Goal: Task Accomplishment & Management: Use online tool/utility

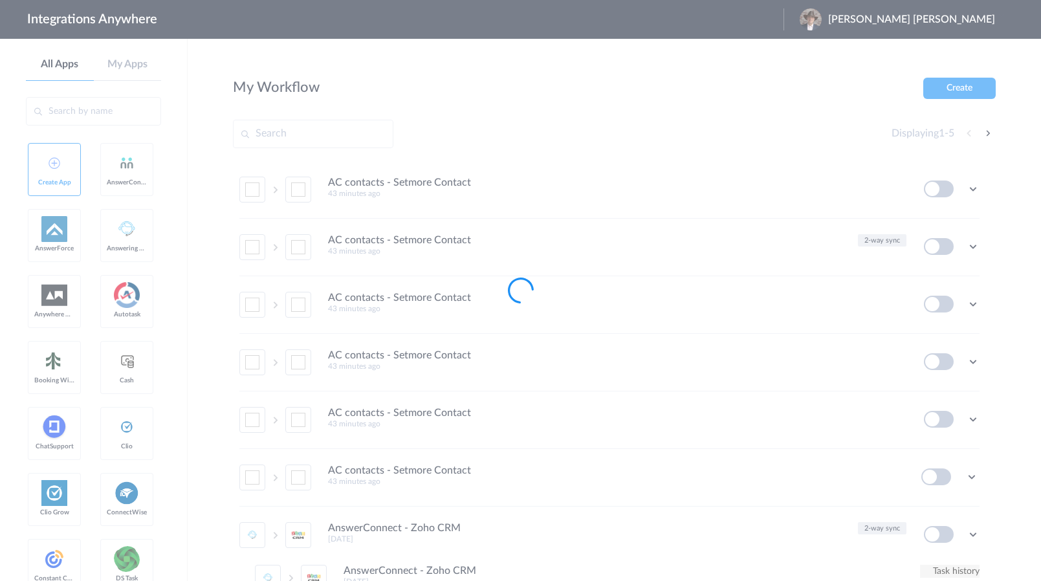
drag, startPoint x: 124, startPoint y: 197, endPoint x: 338, endPoint y: 150, distance: 218.6
click at [124, 197] on div at bounding box center [520, 290] width 1041 height 581
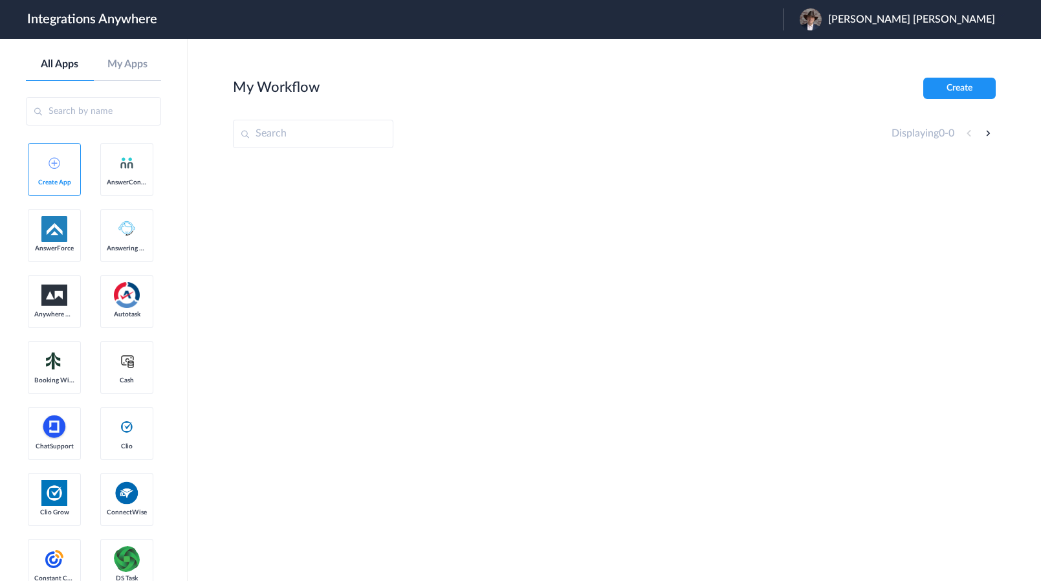
click at [933, 22] on span "Steven Ben Gordon" at bounding box center [911, 20] width 167 height 12
click at [907, 56] on li "Logout" at bounding box center [896, 53] width 225 height 24
click at [832, 21] on span "Launch Account" at bounding box center [816, 19] width 74 height 10
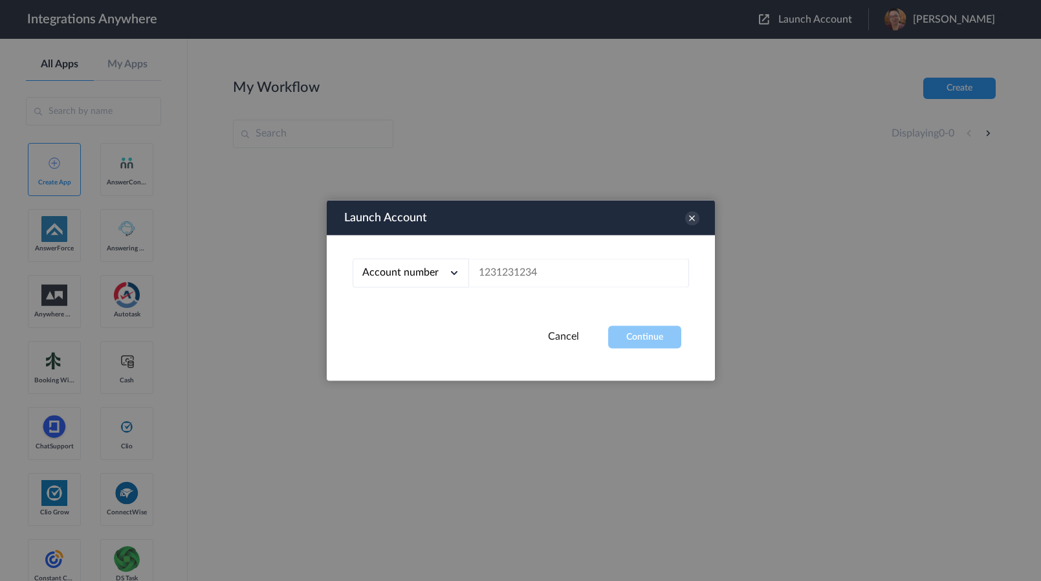
click at [635, 256] on div "Account number Account number Email address" at bounding box center [521, 281] width 388 height 91
drag, startPoint x: 633, startPoint y: 274, endPoint x: 637, endPoint y: 320, distance: 46.2
click at [632, 274] on input "text" at bounding box center [579, 273] width 220 height 29
paste input "9108390628"
type input "9108390628"
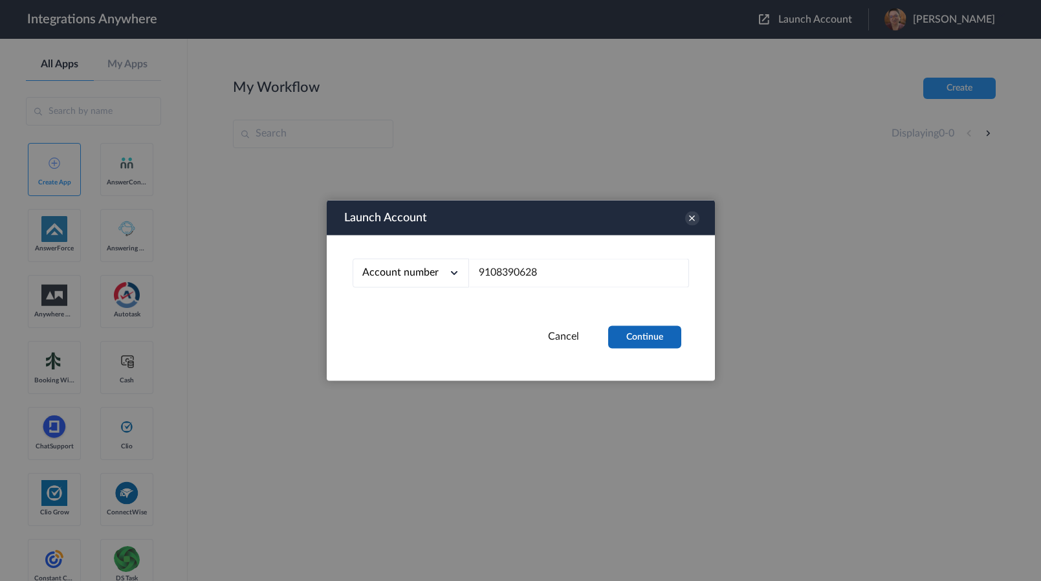
click at [640, 336] on button "Continue" at bounding box center [644, 337] width 73 height 23
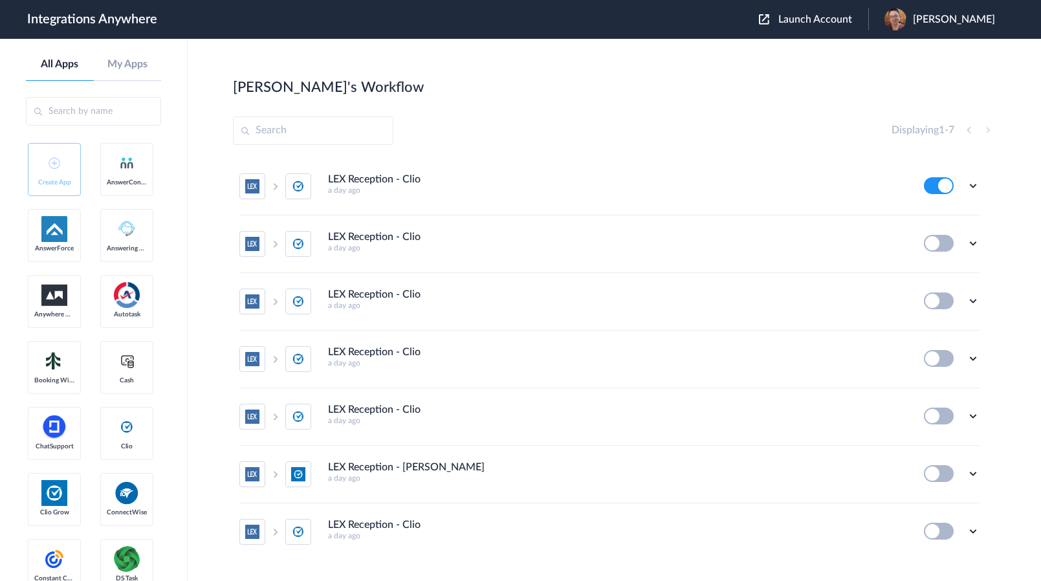
click at [960, 192] on div "Edit Task history Delete" at bounding box center [952, 185] width 56 height 17
click at [967, 184] on icon at bounding box center [973, 185] width 13 height 13
click at [949, 219] on li "Edit" at bounding box center [938, 216] width 84 height 24
click at [967, 187] on icon at bounding box center [973, 185] width 13 height 13
click at [947, 219] on li "Edit" at bounding box center [938, 216] width 84 height 24
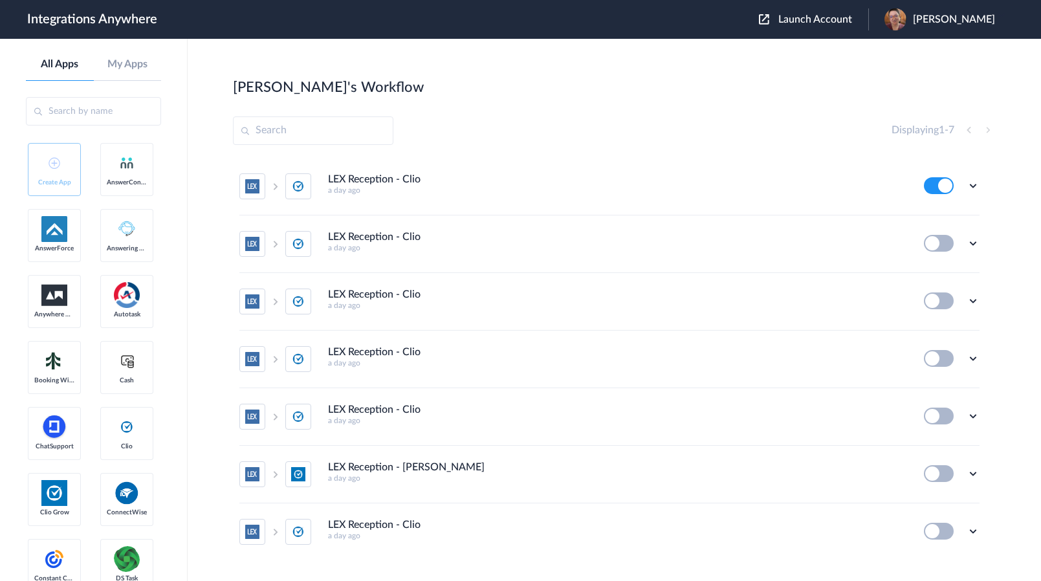
drag, startPoint x: 122, startPoint y: 378, endPoint x: 151, endPoint y: 377, distance: 28.5
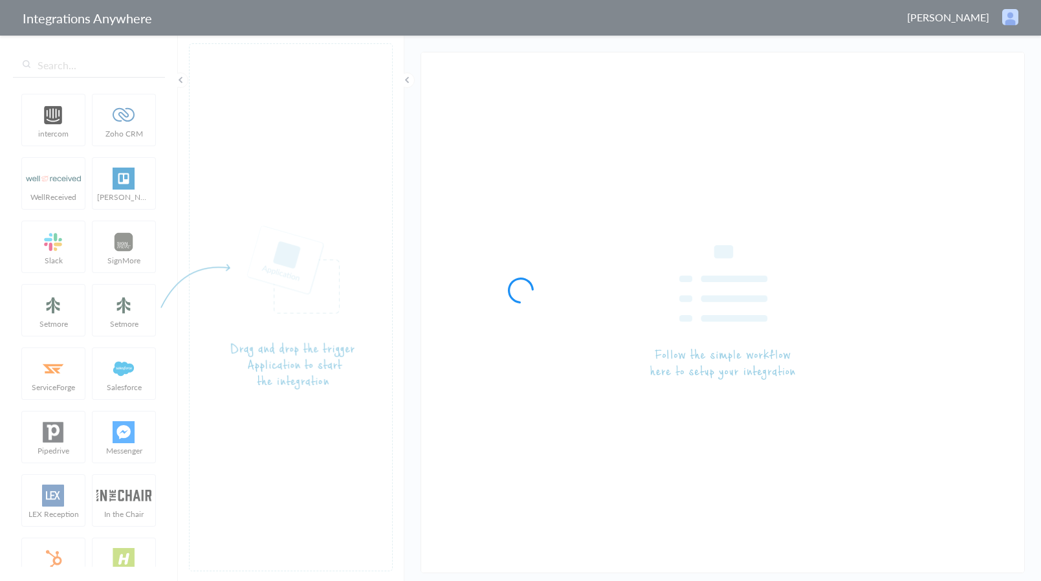
type input "LEX Reception - Clio"
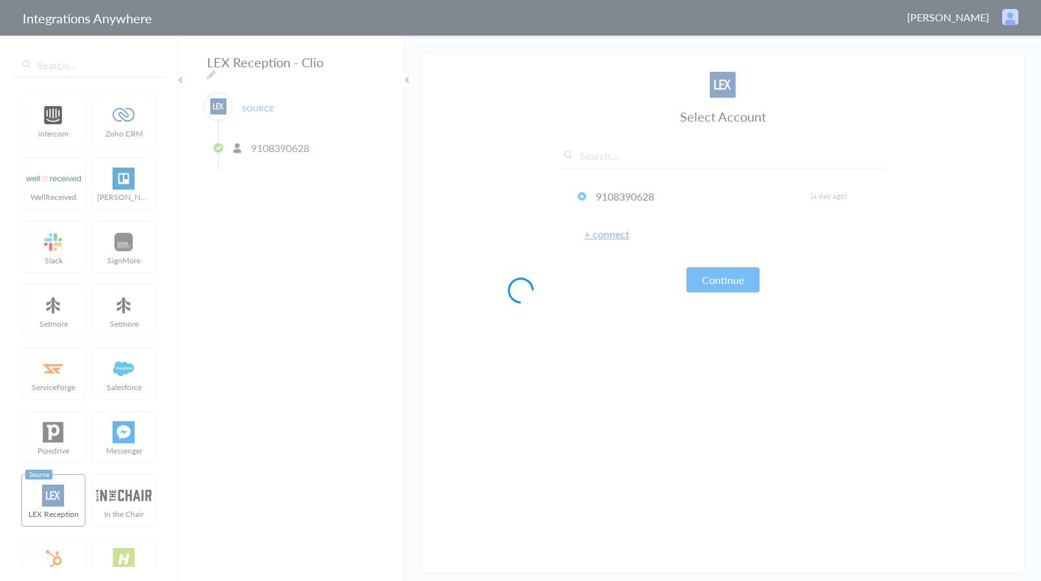
drag, startPoint x: 113, startPoint y: 403, endPoint x: 171, endPoint y: 396, distance: 58.0
click at [113, 403] on div at bounding box center [520, 290] width 1041 height 581
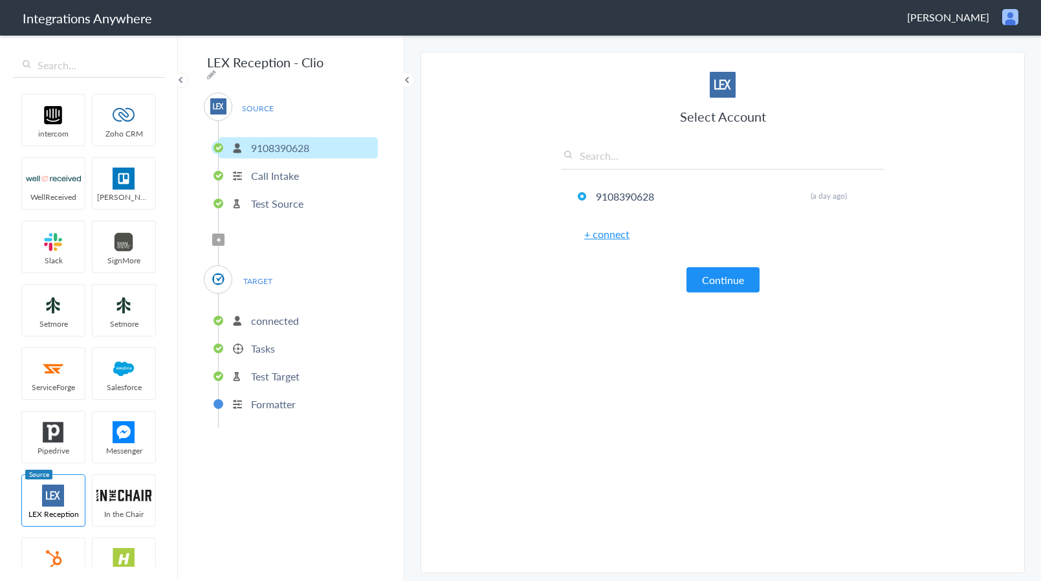
click at [274, 314] on p "connected" at bounding box center [275, 320] width 48 height 15
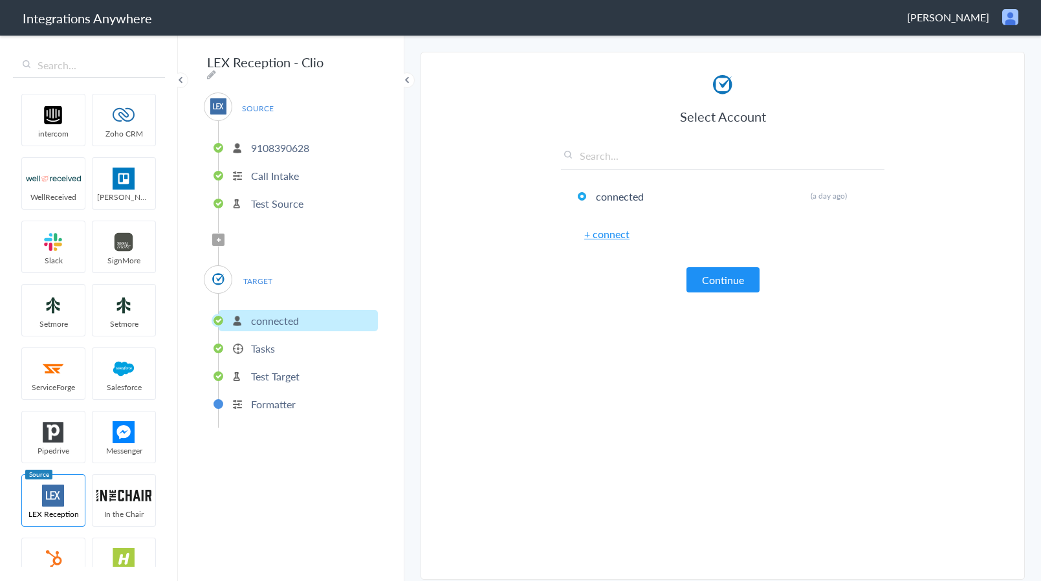
click at [271, 341] on p "Tasks" at bounding box center [263, 348] width 24 height 15
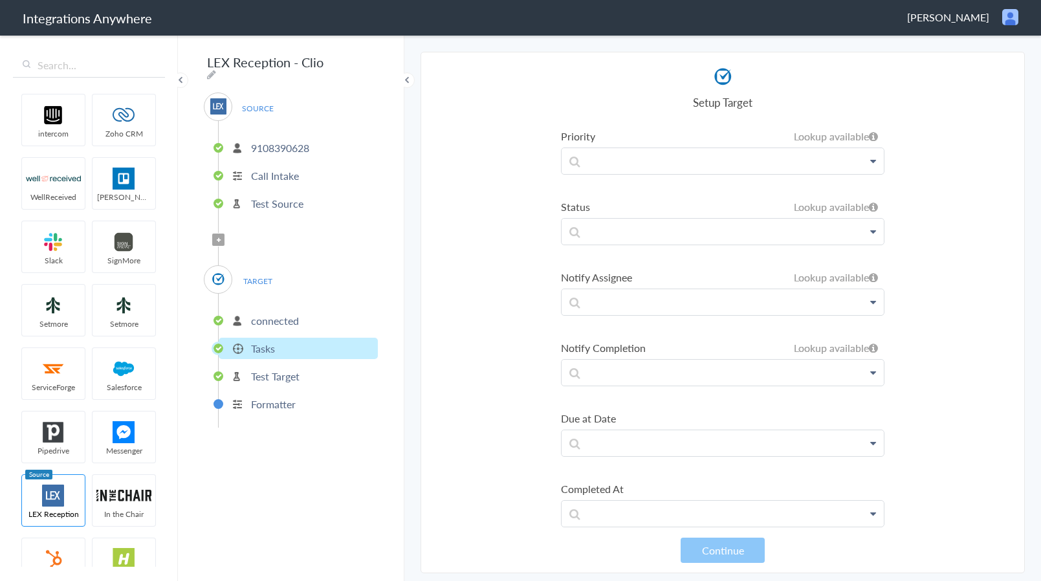
scroll to position [786, 0]
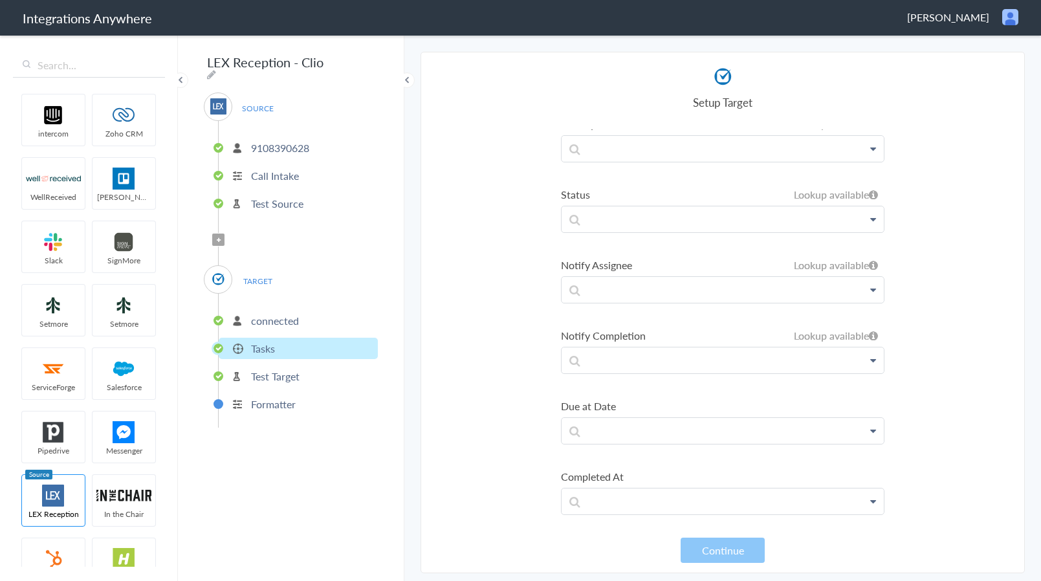
click at [522, 391] on section "Select Account 9108390628 Rename Delete (a day ago) + connect Continue Setup So…" at bounding box center [723, 313] width 604 height 522
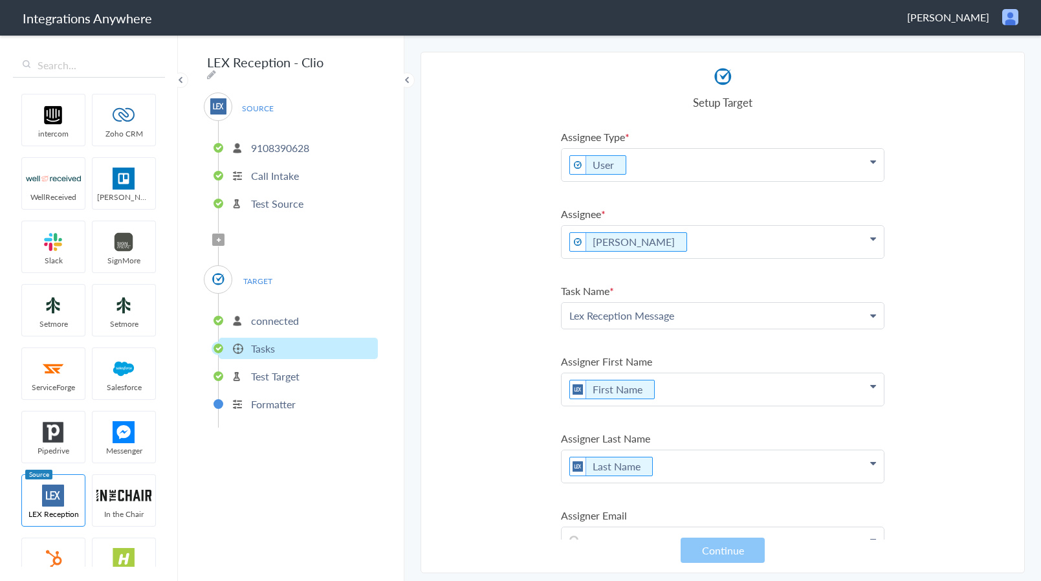
scroll to position [0, 0]
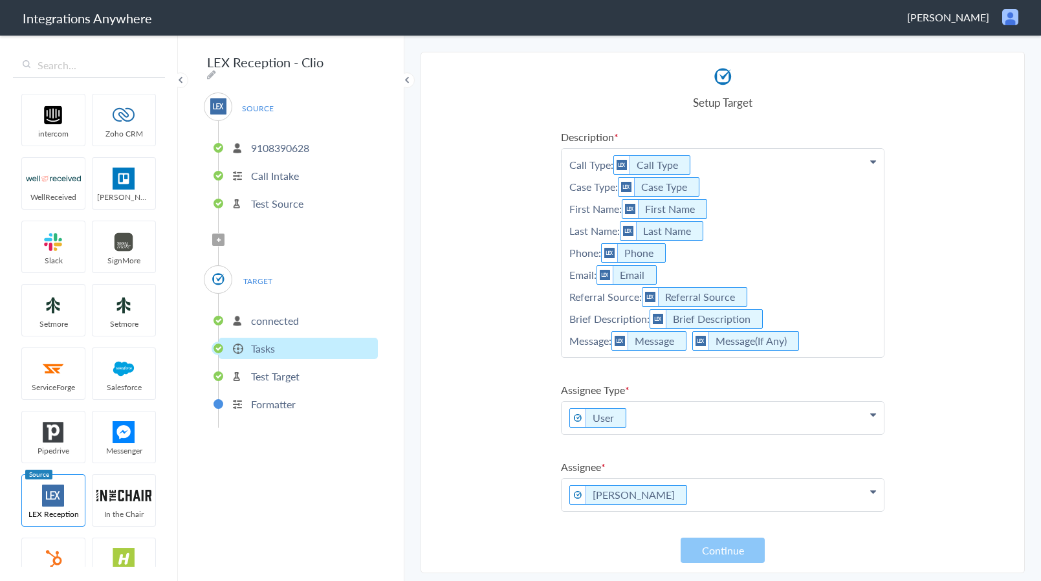
click at [492, 382] on section "Select Account 9108390628 Rename Delete (a day ago) + connect Continue Setup So…" at bounding box center [723, 313] width 604 height 522
click at [116, 364] on ul "intercom Zoho CRM WellReceived [PERSON_NAME] [PERSON_NAME] SignMore Setmore Set…" at bounding box center [88, 328] width 151 height 478
click at [282, 316] on p "connected" at bounding box center [275, 320] width 48 height 15
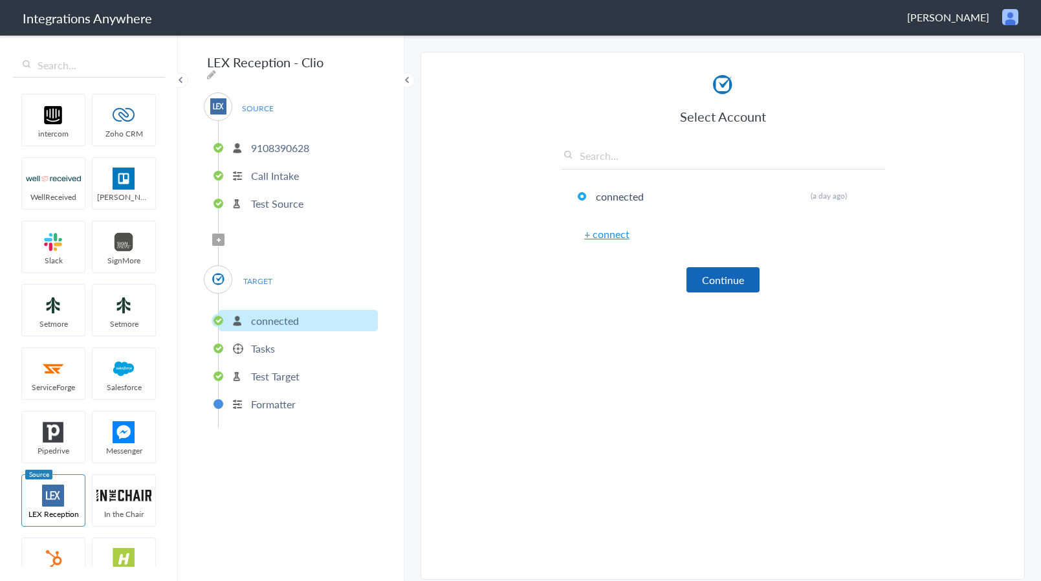
click at [703, 272] on button "Continue" at bounding box center [723, 279] width 73 height 25
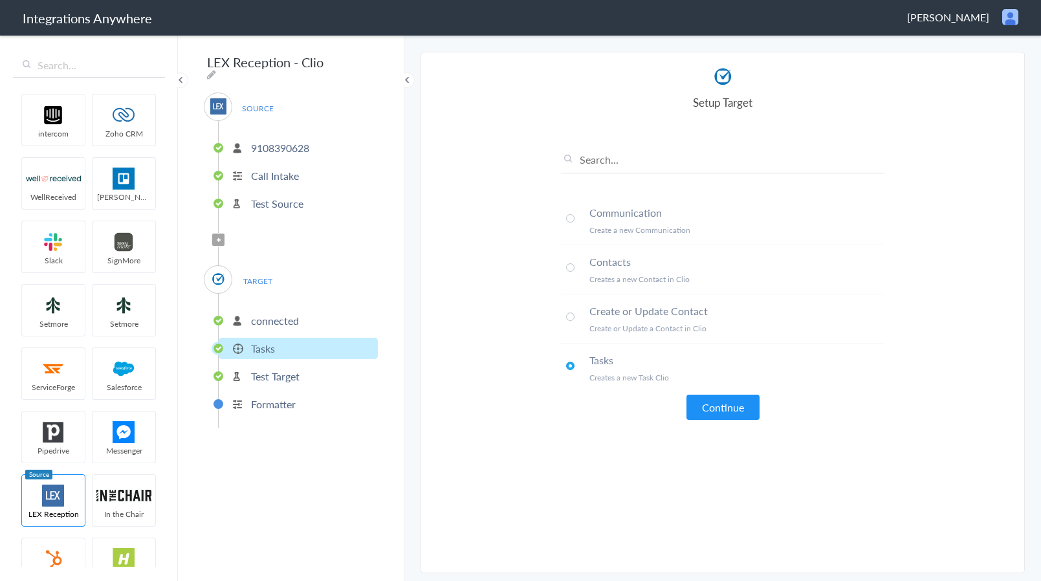
click at [502, 392] on section "Select Account 9108390628 Rename Delete (a day ago) + connect Continue Setup So…" at bounding box center [723, 313] width 604 height 522
click at [126, 366] on ul "intercom Zoho CRM WellReceived [PERSON_NAME] [PERSON_NAME] SignMore Setmore Set…" at bounding box center [88, 328] width 151 height 478
click at [592, 423] on article "Select Account connected Rename Delete (a day ago) + connect Continue Setup Tar…" at bounding box center [723, 312] width 324 height 494
click at [828, 392] on div "Communication Create a new Communication Contacts Creates a new Contact in Clio…" at bounding box center [723, 274] width 324 height 291
click at [461, 464] on section "Select Account 9108390628 Rename Delete (a day ago) + connect Continue Setup So…" at bounding box center [723, 313] width 604 height 522
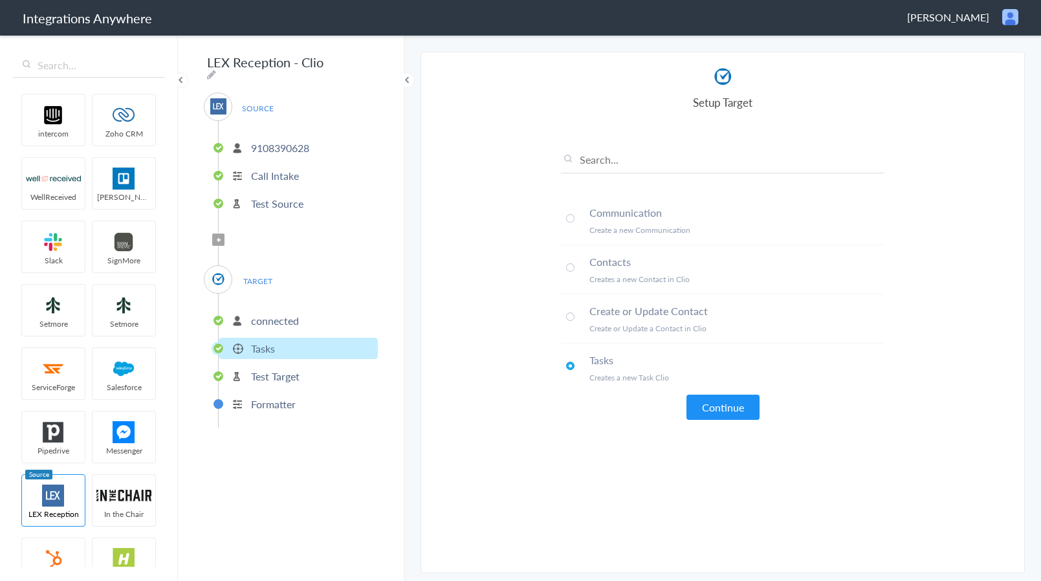
click at [569, 268] on span at bounding box center [570, 267] width 8 height 8
click at [747, 396] on button "Continue" at bounding box center [723, 407] width 73 height 25
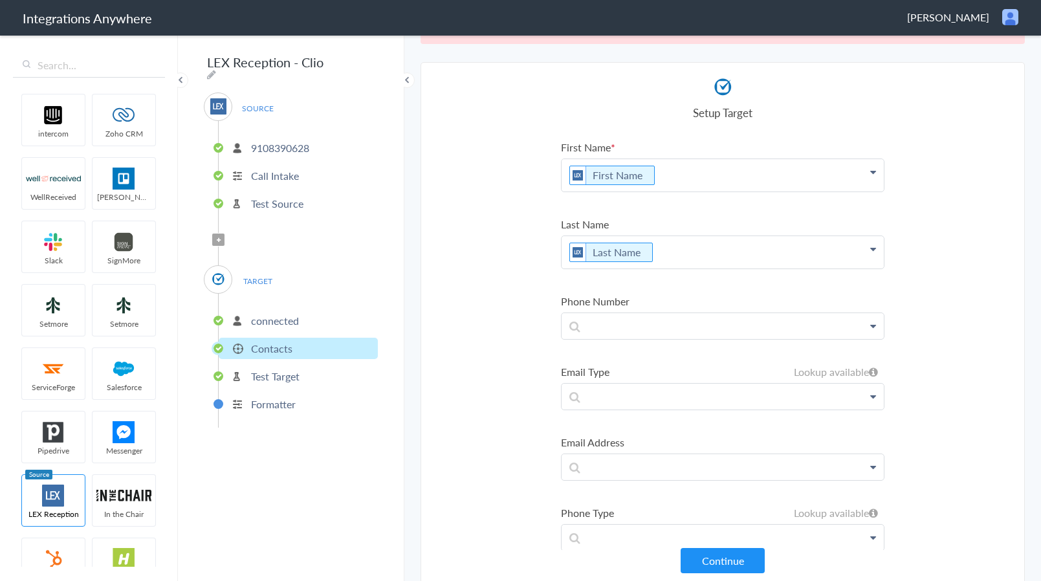
scroll to position [48, 0]
click at [128, 336] on ul "intercom Zoho CRM WellReceived [PERSON_NAME] [PERSON_NAME] SignMore Setmore Set…" at bounding box center [88, 328] width 151 height 478
click at [514, 333] on section "Select Account 9108390628 Rename Delete (a day ago) + connect Continue Setup So…" at bounding box center [723, 321] width 604 height 522
click at [926, 343] on section "Select Account 9108390628 Rename Delete (a day ago) + connect Continue Setup So…" at bounding box center [723, 321] width 604 height 522
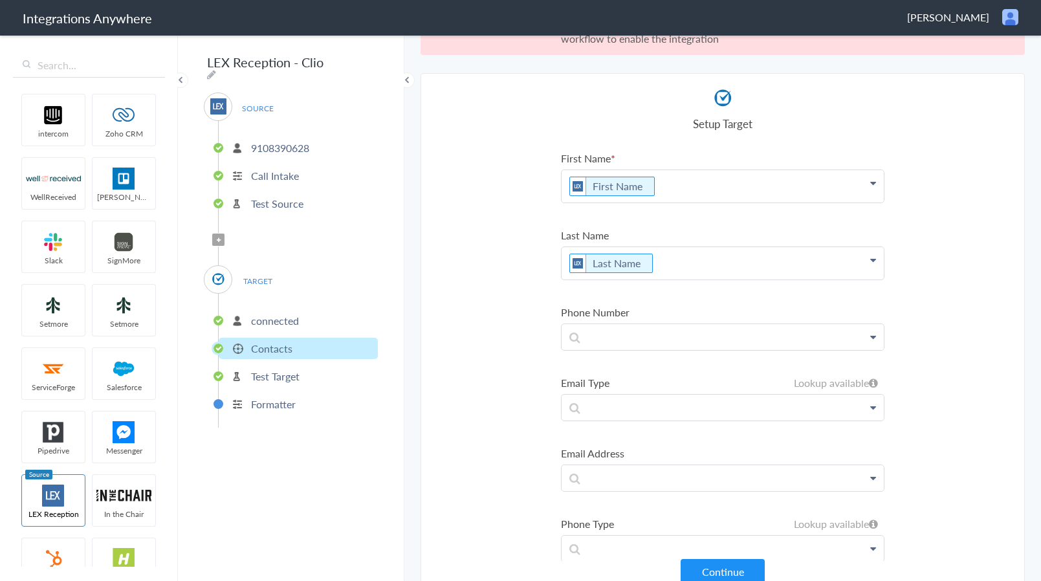
scroll to position [29, 0]
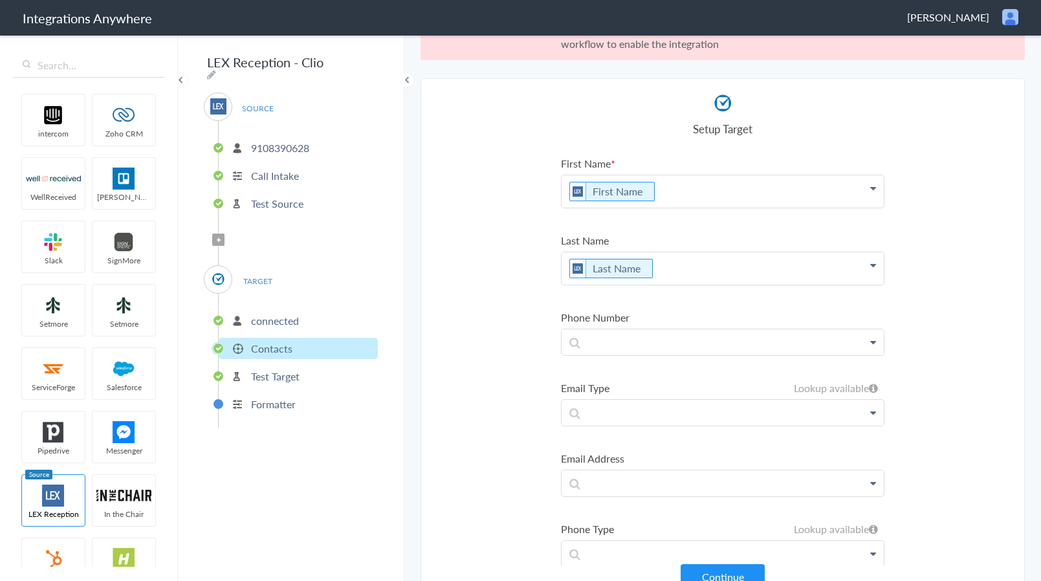
click at [131, 399] on ul "intercom Zoho CRM WellReceived [PERSON_NAME] [PERSON_NAME] SignMore Setmore Set…" at bounding box center [88, 328] width 151 height 478
click at [467, 399] on section "Select Account 9108390628 Rename Delete (a day ago) + connect Continue Setup So…" at bounding box center [723, 339] width 604 height 522
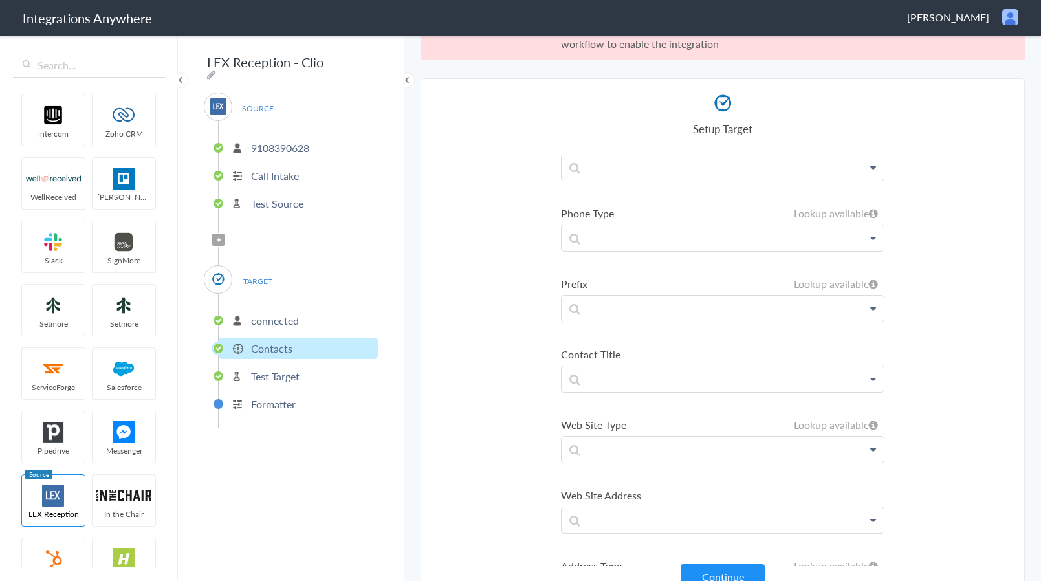
scroll to position [315, 0]
click at [507, 396] on section "Select Account 9108390628 Rename Delete (a day ago) + connect Continue Setup So…" at bounding box center [723, 339] width 604 height 522
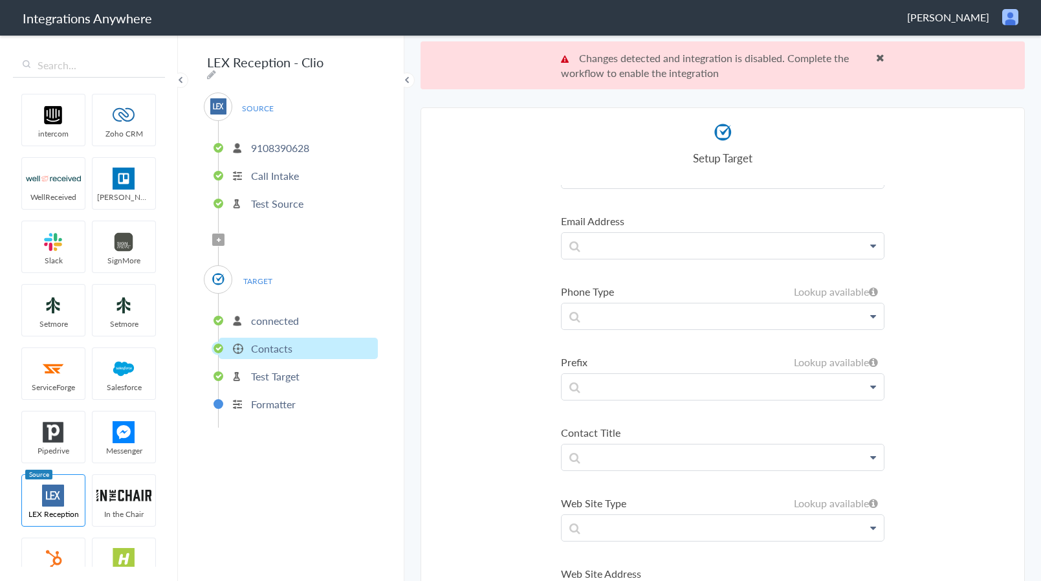
scroll to position [0, 0]
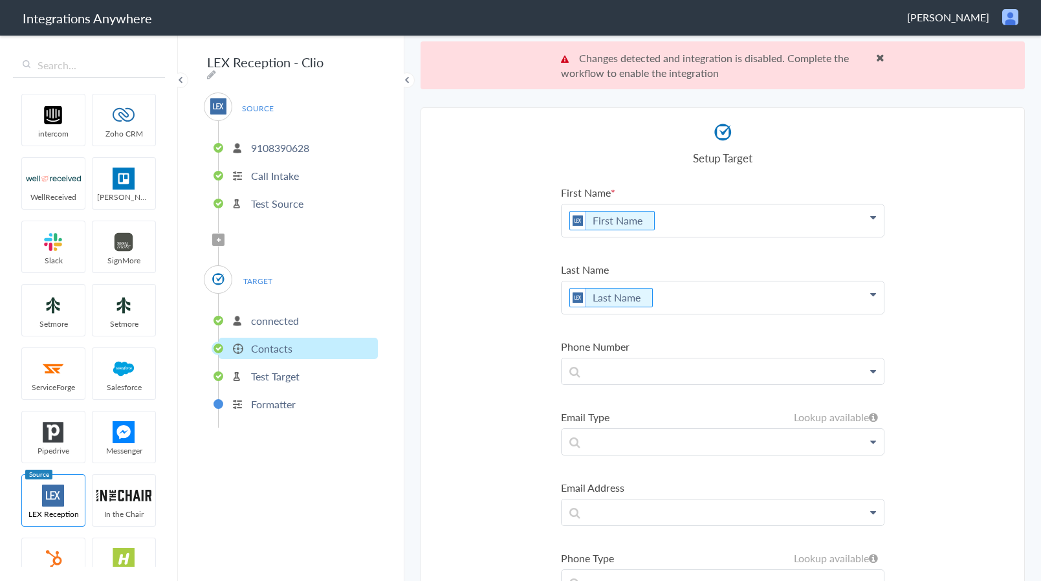
click at [516, 343] on section "Select Account 9108390628 Rename Delete (a day ago) + connect Continue Setup So…" at bounding box center [723, 368] width 604 height 522
click at [477, 360] on section "Select Account 9108390628 Rename Delete (a day ago) + connect Continue Setup So…" at bounding box center [723, 368] width 604 height 522
click at [505, 332] on section "Select Account 9108390628 Rename Delete (a day ago) + connect Continue Setup So…" at bounding box center [723, 368] width 604 height 522
click at [507, 305] on section "Select Account 9108390628 Rename Delete (a day ago) + connect Continue Setup So…" at bounding box center [723, 368] width 604 height 522
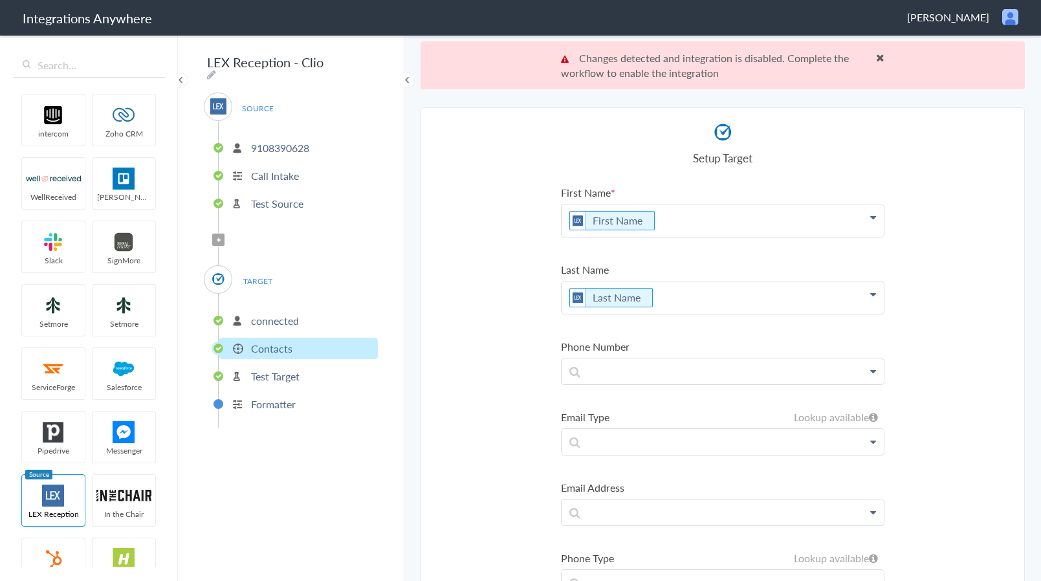
click at [114, 374] on ul "intercom Zoho CRM WellReceived [PERSON_NAME] [PERSON_NAME] SignMore Setmore Set…" at bounding box center [88, 328] width 151 height 478
click at [498, 322] on section "Select Account 9108390628 Rename Delete (a day ago) + connect Continue Setup So…" at bounding box center [723, 368] width 604 height 522
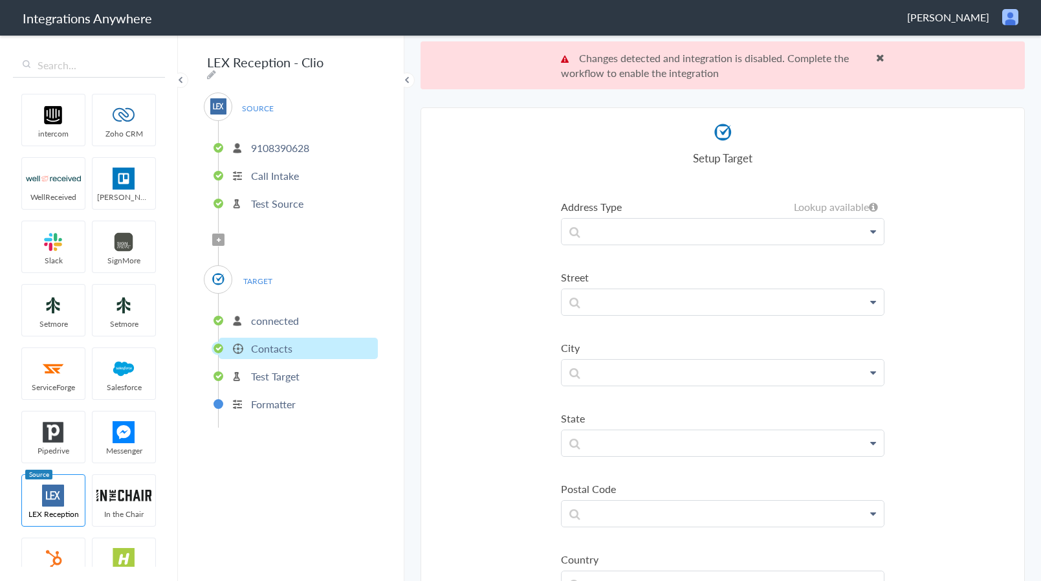
scroll to position [731, 0]
click at [944, 418] on section "Select Account 9108390628 Rename Delete (a day ago) + connect Continue Setup So…" at bounding box center [723, 368] width 604 height 522
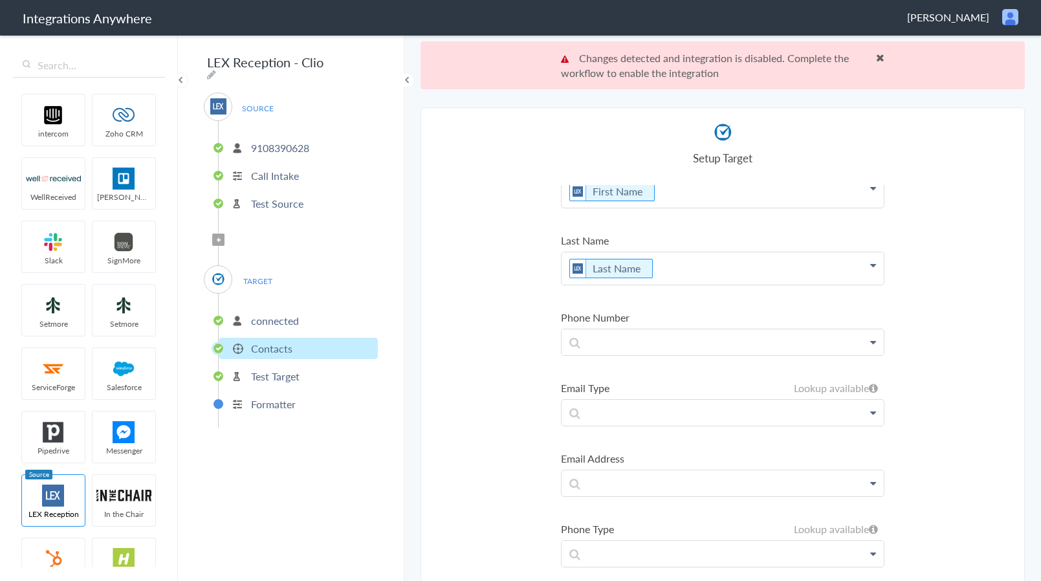
scroll to position [0, 0]
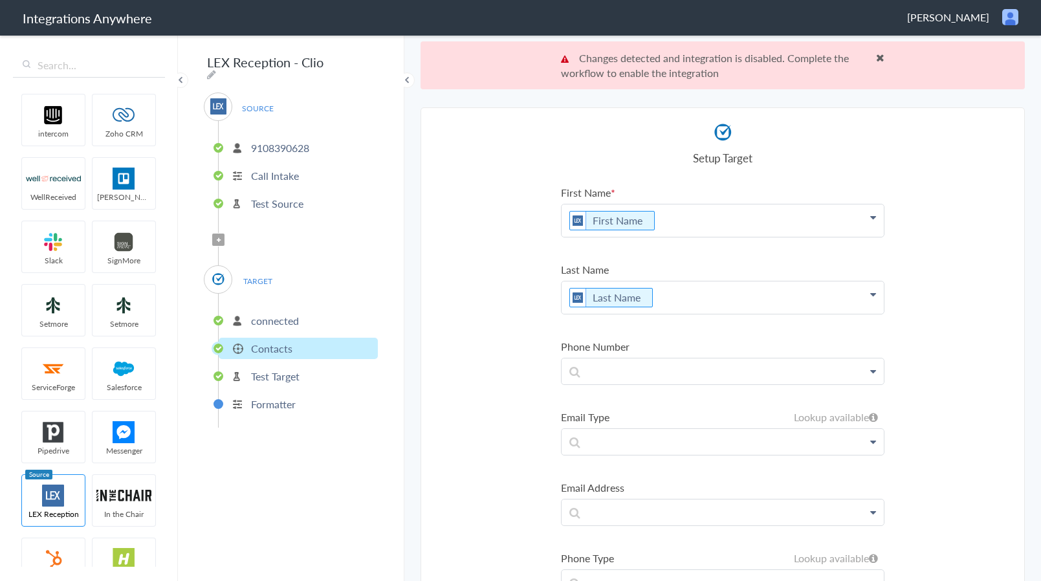
drag, startPoint x: 492, startPoint y: 383, endPoint x: 743, endPoint y: 154, distance: 339.4
click at [492, 382] on section "Select Account 9108390628 Rename Delete (a day ago) + connect Continue Setup So…" at bounding box center [723, 368] width 604 height 522
click at [876, 60] on span at bounding box center [880, 57] width 8 height 10
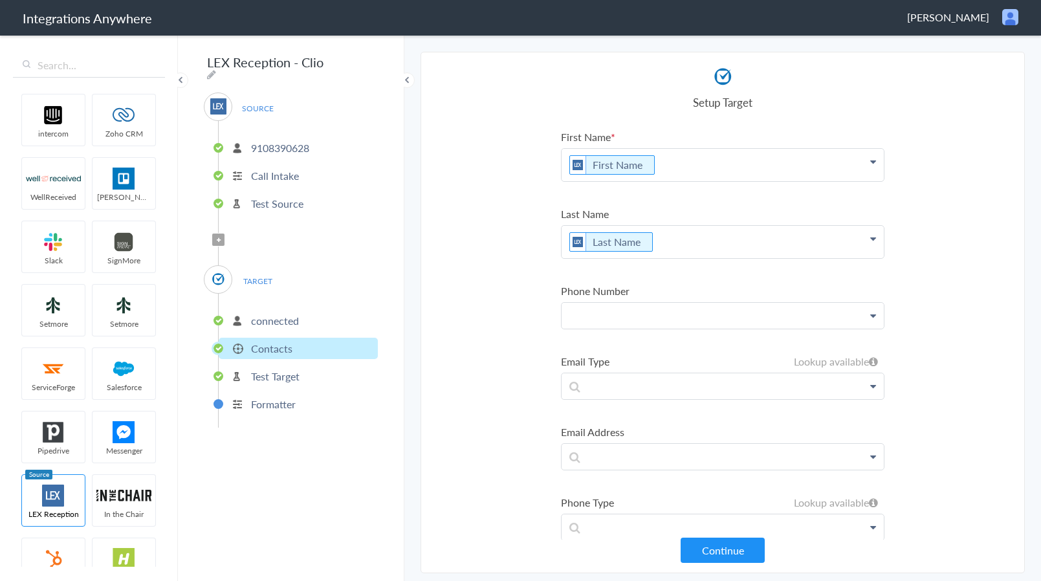
drag, startPoint x: 727, startPoint y: 307, endPoint x: 694, endPoint y: 320, distance: 34.9
click at [726, 307] on p at bounding box center [723, 316] width 322 height 26
click at [621, 429] on link "Phone" at bounding box center [723, 437] width 322 height 28
click at [621, 398] on p at bounding box center [723, 393] width 322 height 26
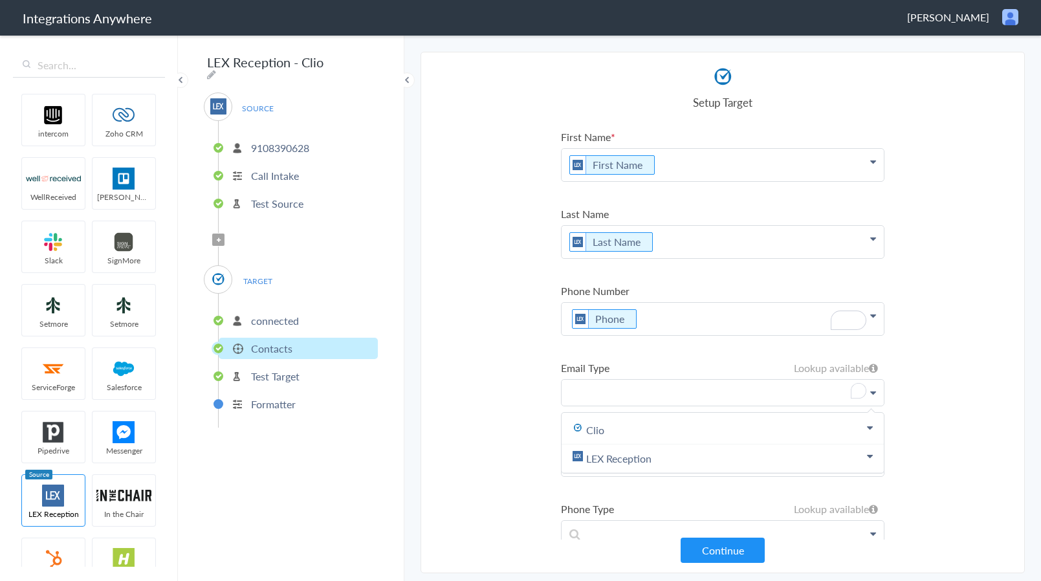
click at [621, 398] on p "To enrich screen reader interactions, please activate Accessibility in Grammarl…" at bounding box center [723, 393] width 322 height 26
click at [493, 425] on section "Select Account 9108390628 Rename Delete (a day ago) + connect Continue Setup So…" at bounding box center [723, 313] width 604 height 522
click at [594, 441] on label "Email Address" at bounding box center [723, 438] width 324 height 15
click at [606, 460] on p at bounding box center [723, 463] width 322 height 26
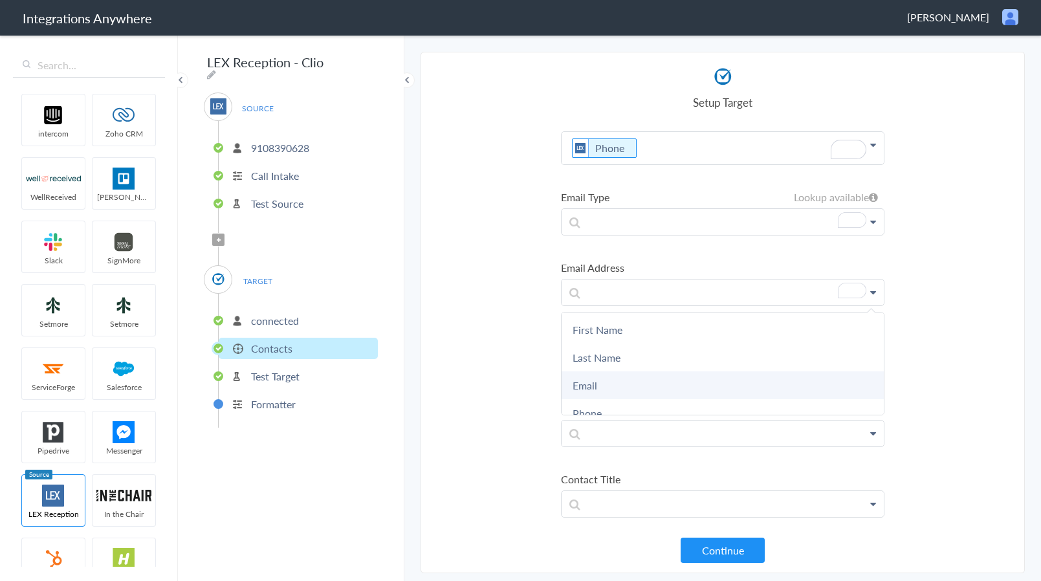
click at [626, 393] on link "Email" at bounding box center [723, 385] width 322 height 28
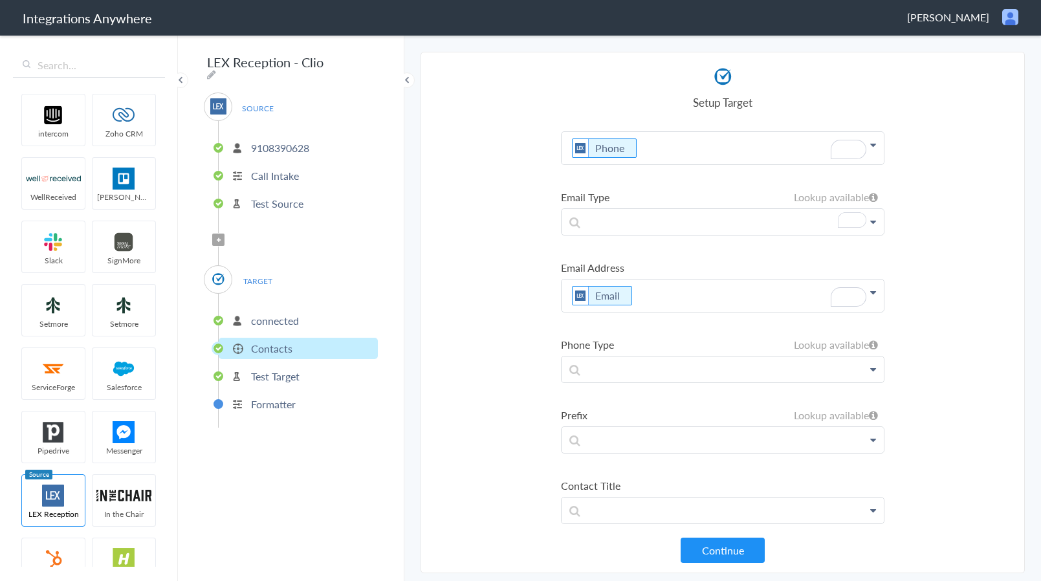
click at [425, 399] on section "Select Account 9108390628 Rename Delete (a day ago) + connect Continue Setup So…" at bounding box center [723, 313] width 604 height 522
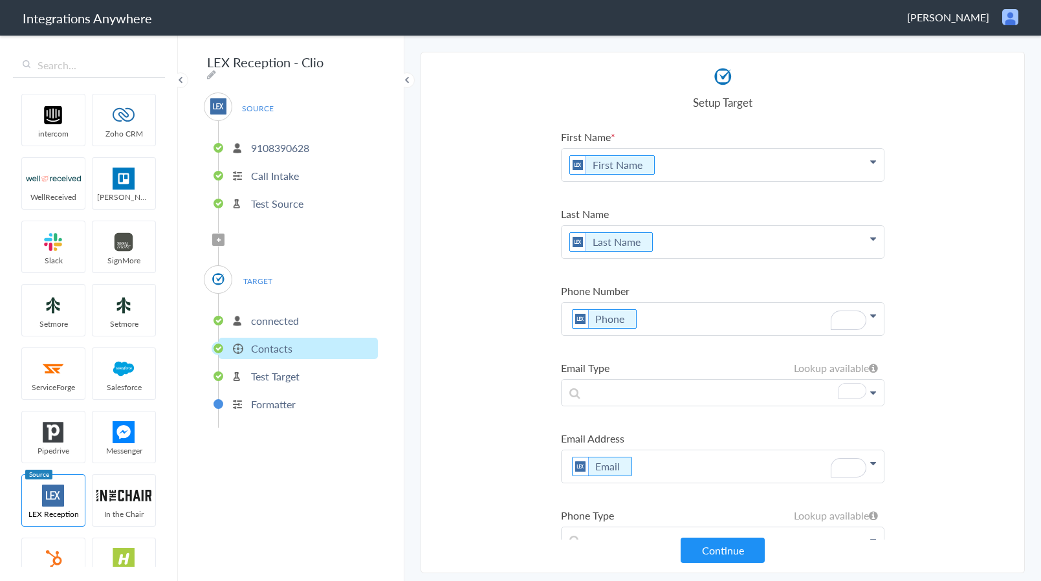
click at [108, 359] on ul "intercom Zoho CRM WellReceived [PERSON_NAME] [PERSON_NAME] SignMore Setmore Set…" at bounding box center [88, 328] width 151 height 478
click at [415, 344] on main "Changes detected and integration is disabled. Complete the workflow to enable t…" at bounding box center [722, 308] width 637 height 548
click at [137, 389] on ul "intercom Zoho CRM WellReceived [PERSON_NAME] [PERSON_NAME] SignMore Setmore Set…" at bounding box center [88, 328] width 151 height 478
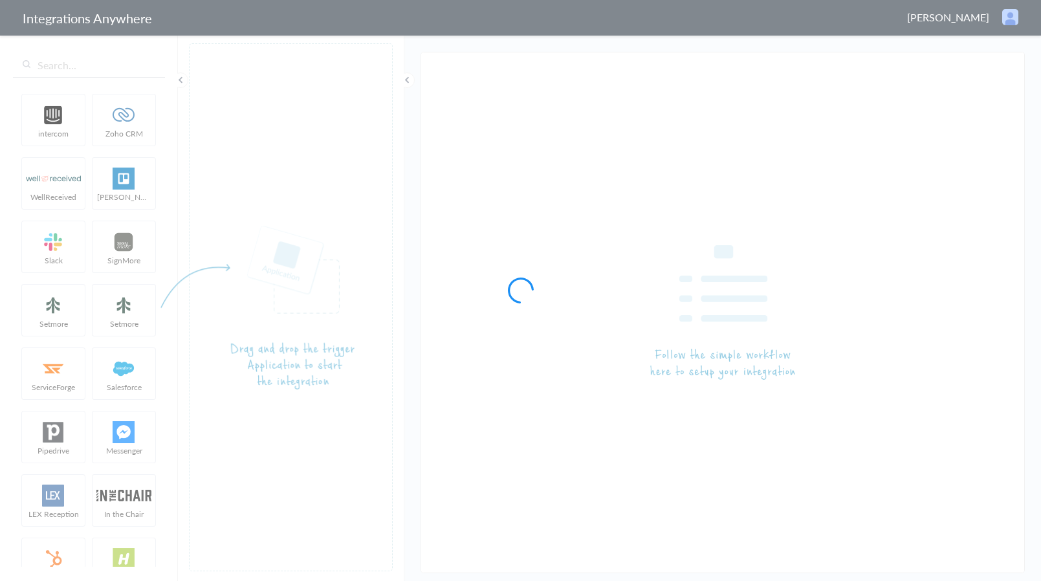
type input "LEX Reception - Clio"
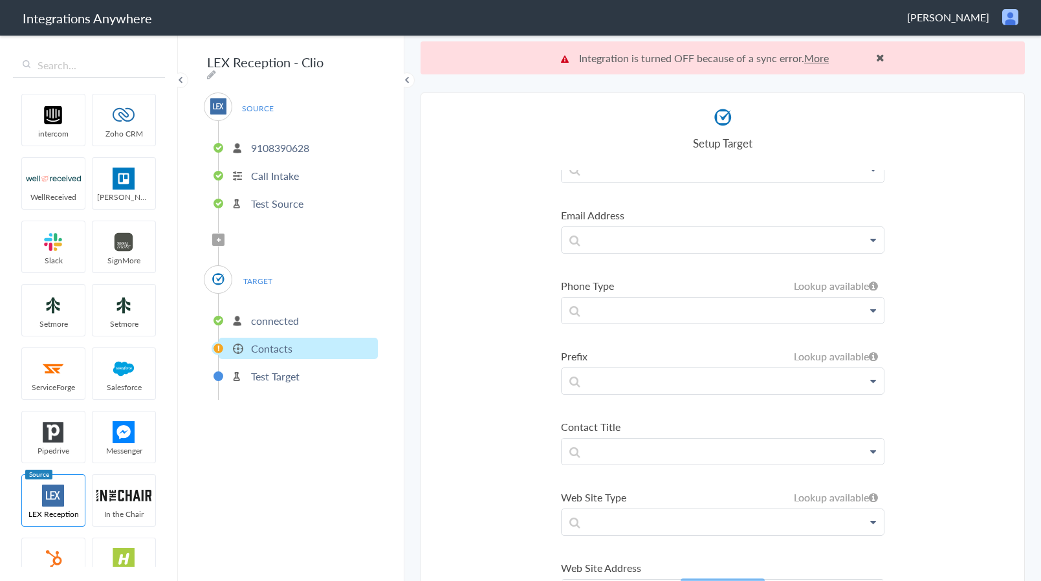
scroll to position [258, 0]
click at [434, 435] on section "Select Account 9108390628 Rename Delete (a day ago) + connect Continue Setup So…" at bounding box center [723, 354] width 604 height 522
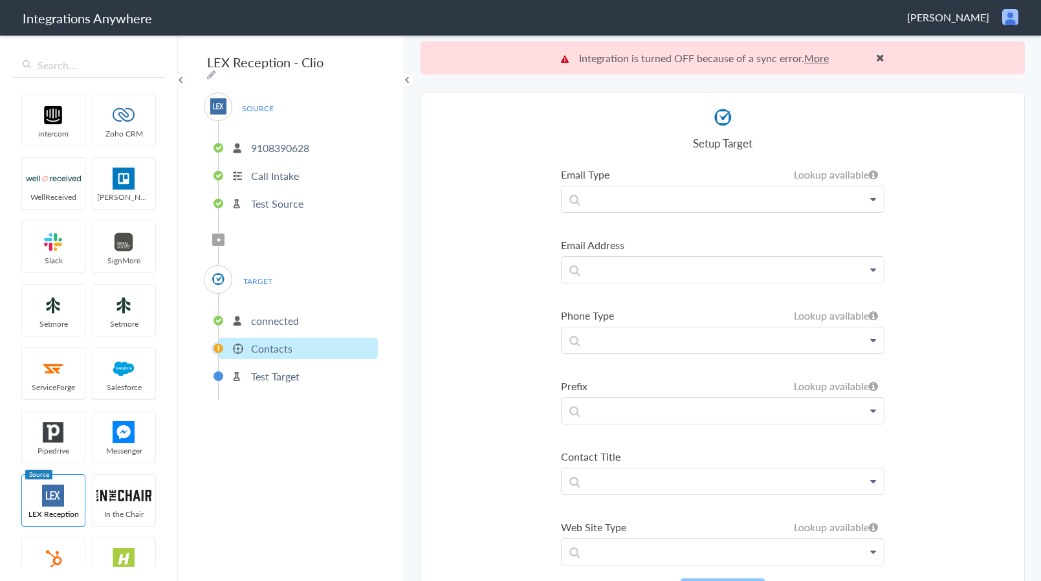
scroll to position [228, 0]
click at [638, 343] on p at bounding box center [723, 339] width 322 height 25
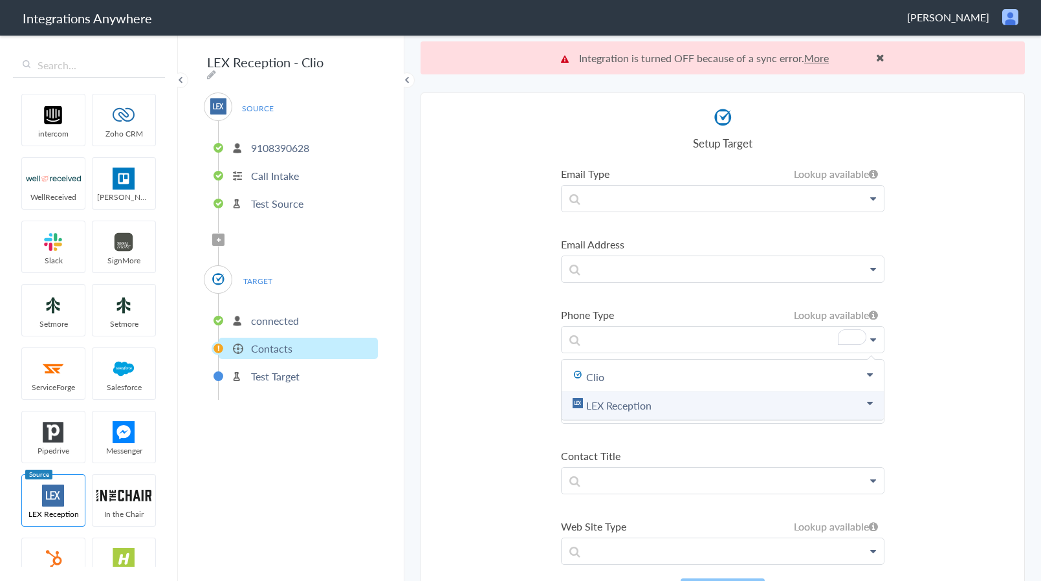
click at [621, 408] on link "LEX Reception" at bounding box center [723, 406] width 322 height 28
click at [498, 406] on section "Select Account 9108390628 Rename Delete (a day ago) + connect Continue Setup So…" at bounding box center [723, 354] width 604 height 522
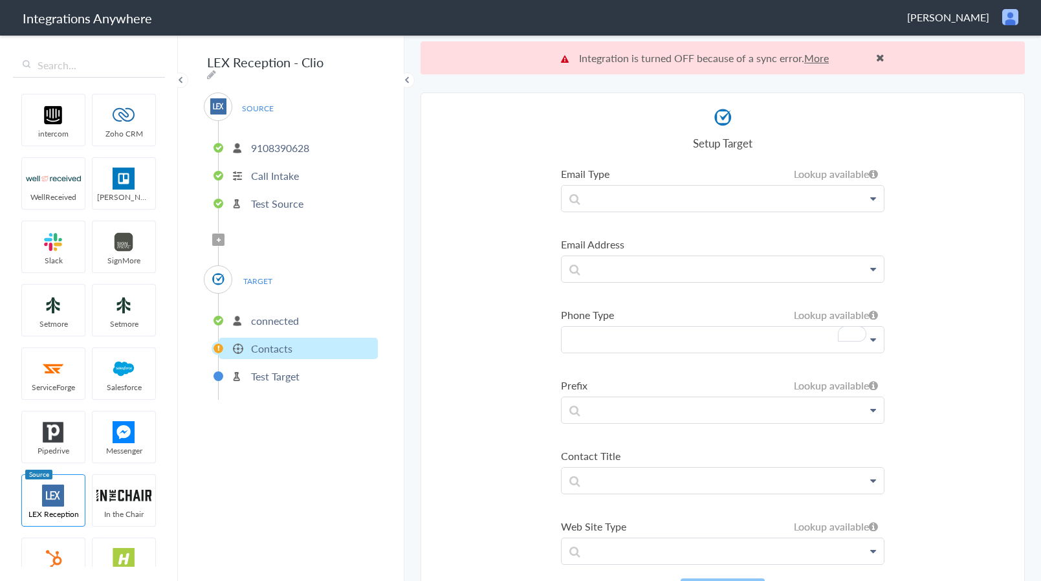
click at [612, 331] on p "To enrich screen reader interactions, please activate Accessibility in Grammarl…" at bounding box center [723, 339] width 322 height 25
click at [606, 312] on label "Phone Type" at bounding box center [723, 314] width 324 height 15
click at [623, 306] on ul "First Name First Name First Name Last Name Email Phone Case Name/Number Why not…" at bounding box center [723, 500] width 324 height 1117
click at [497, 329] on section "Select Account 9108390628 Rename Delete (a day ago) + connect Continue Setup So…" at bounding box center [723, 354] width 604 height 522
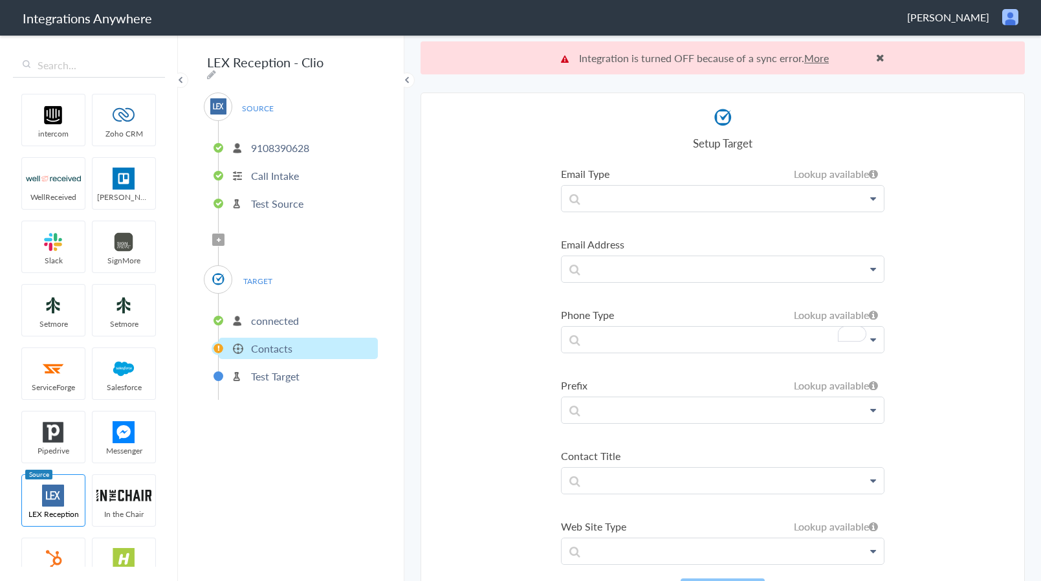
click at [497, 329] on section "Select Account 9108390628 Rename Delete (a day ago) + connect Continue Setup So…" at bounding box center [723, 354] width 604 height 522
click at [299, 315] on li "connected" at bounding box center [298, 320] width 159 height 21
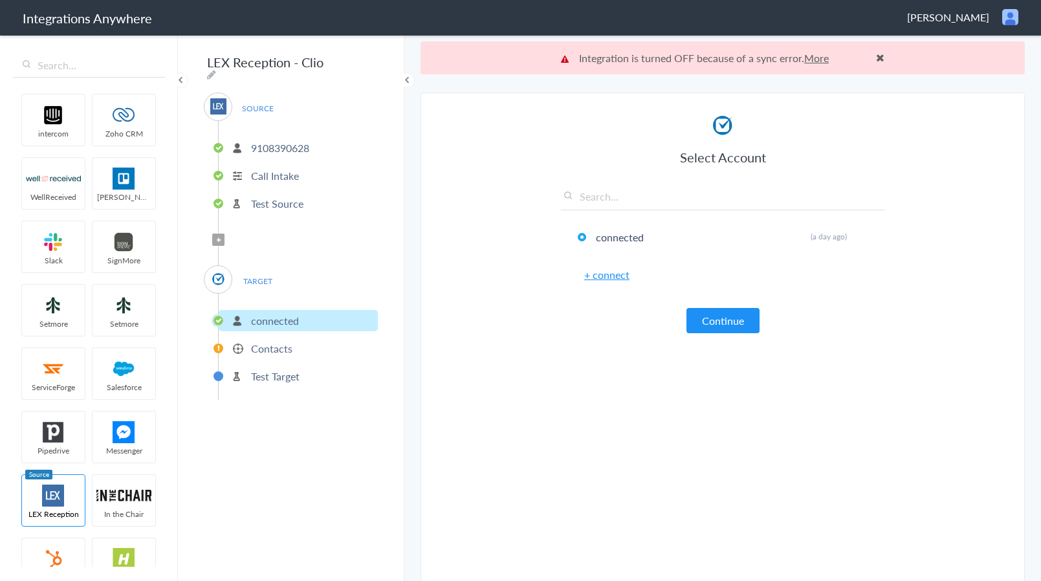
click at [687, 326] on button "Continue" at bounding box center [723, 320] width 73 height 25
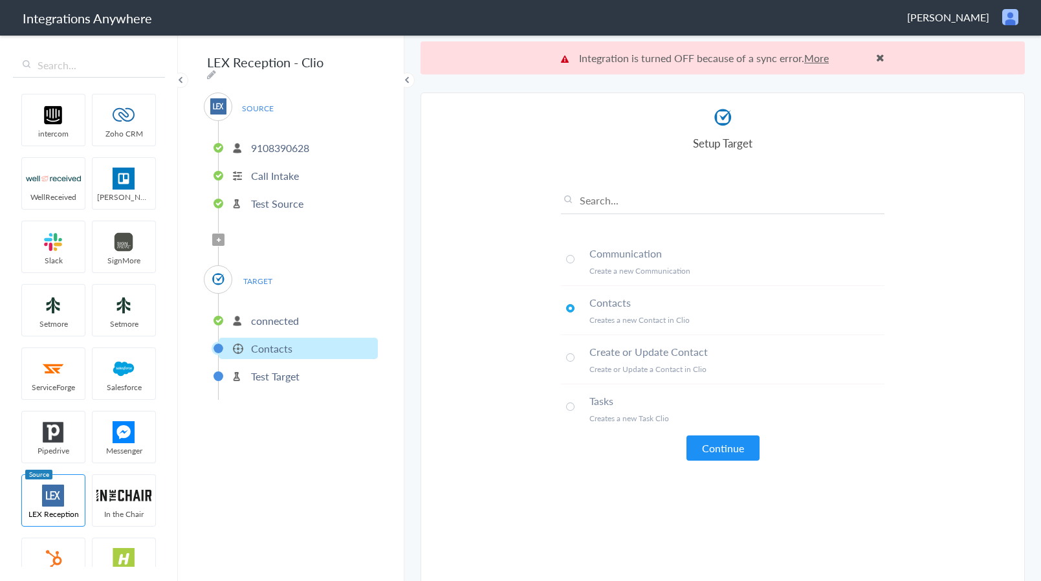
click at [601, 408] on h4 "Tasks" at bounding box center [737, 400] width 295 height 15
click at [595, 478] on article "Select Account connected Rename Delete (a day ago) + connect Continue Setup Tar…" at bounding box center [723, 353] width 324 height 494
click at [597, 478] on article "Select Account connected Rename Delete (a day ago) + connect Continue Setup Tar…" at bounding box center [723, 353] width 324 height 494
click at [521, 278] on section "Select Account 9108390628 Rename Delete (a day ago) + connect Continue Setup So…" at bounding box center [723, 354] width 604 height 522
drag, startPoint x: 582, startPoint y: 493, endPoint x: 634, endPoint y: 485, distance: 52.5
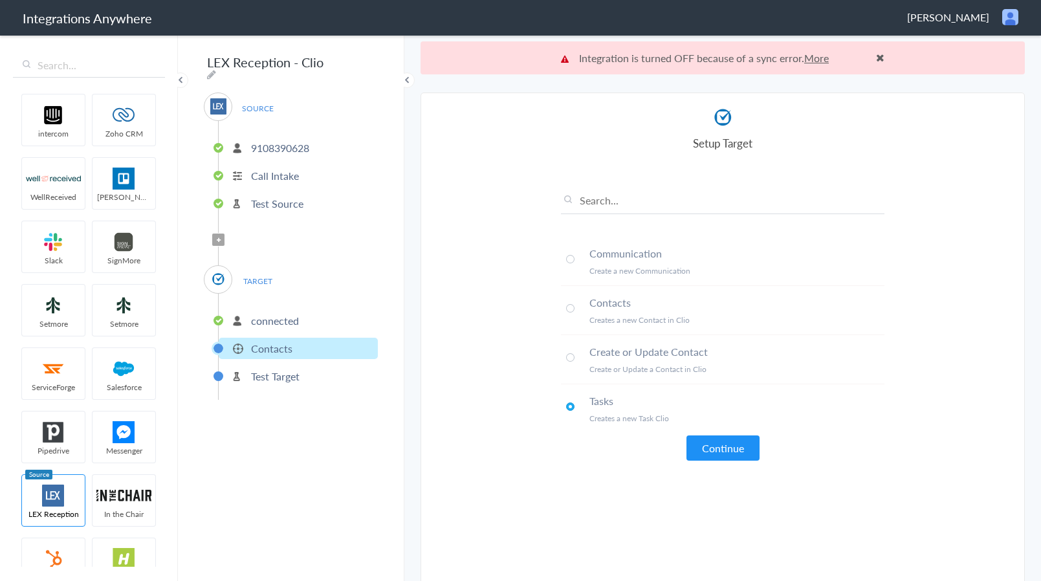
click at [582, 493] on article "Select Account connected Rename Delete (a day ago) + connect Continue Setup Tar…" at bounding box center [723, 353] width 324 height 494
click at [122, 398] on ul "intercom Zoho CRM WellReceived [PERSON_NAME] [PERSON_NAME] SignMore Setmore Set…" at bounding box center [88, 328] width 151 height 478
click at [452, 362] on section "Select Account 9108390628 Rename Delete (a day ago) + connect Continue Setup So…" at bounding box center [723, 354] width 604 height 522
click at [593, 484] on article "Select Account connected Rename Delete (a day ago) + connect Continue Setup Tar…" at bounding box center [723, 353] width 324 height 494
click at [879, 503] on article "Select Account connected Rename Delete (a day ago) + connect Continue Setup Tar…" at bounding box center [723, 353] width 324 height 494
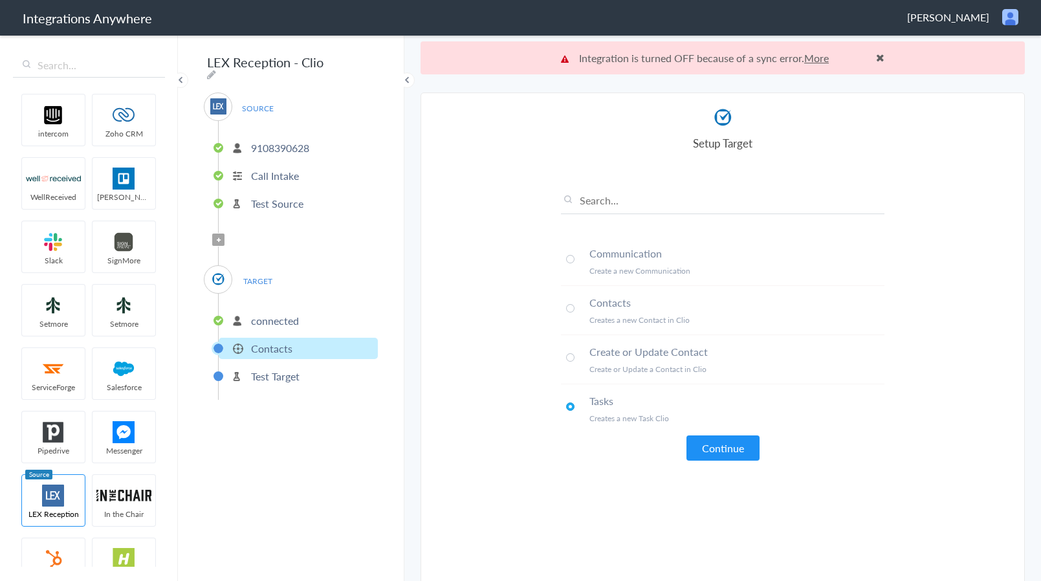
click at [567, 262] on span at bounding box center [570, 259] width 8 height 8
click at [715, 452] on button "Continue" at bounding box center [723, 448] width 73 height 25
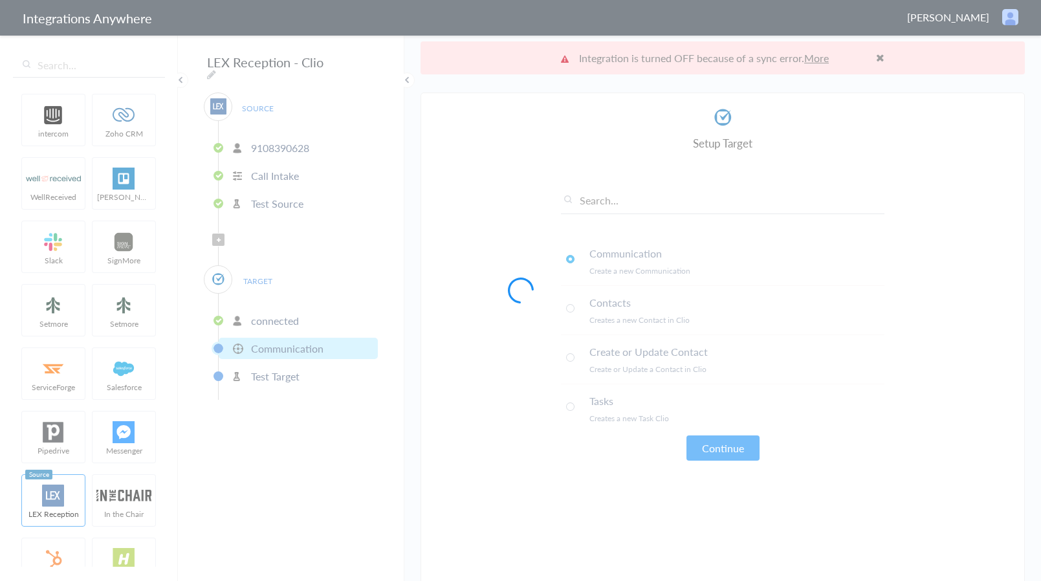
scroll to position [0, 0]
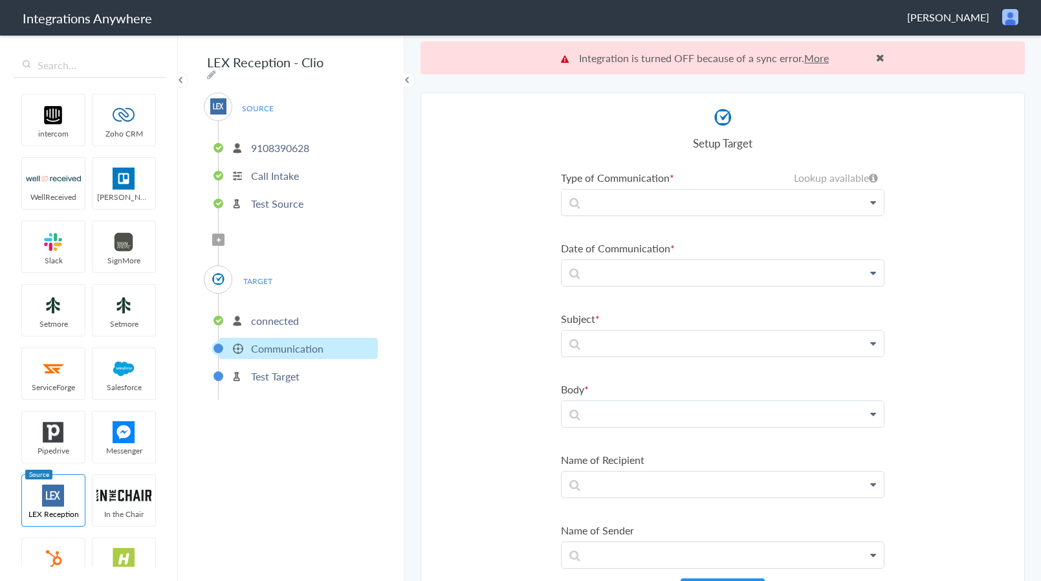
click at [522, 317] on section "Select Account 9108390628 Rename Delete (a day ago) + connect Continue Setup So…" at bounding box center [723, 354] width 604 height 522
click at [953, 296] on section "Select Account 9108390628 Rename Delete (a day ago) + connect Continue Setup So…" at bounding box center [723, 354] width 604 height 522
click at [133, 343] on ul "intercom Zoho CRM WellReceived [PERSON_NAME] [PERSON_NAME] SignMore Setmore Set…" at bounding box center [88, 328] width 151 height 478
